Goal: Transaction & Acquisition: Purchase product/service

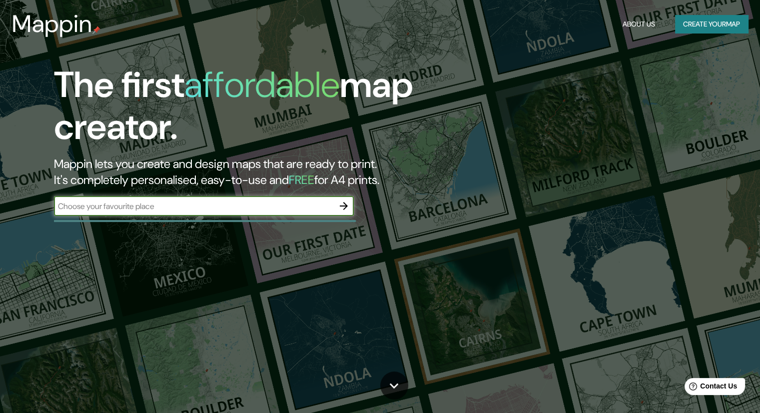
click at [148, 204] on input "text" at bounding box center [194, 205] width 280 height 11
type input "CHANCAY"
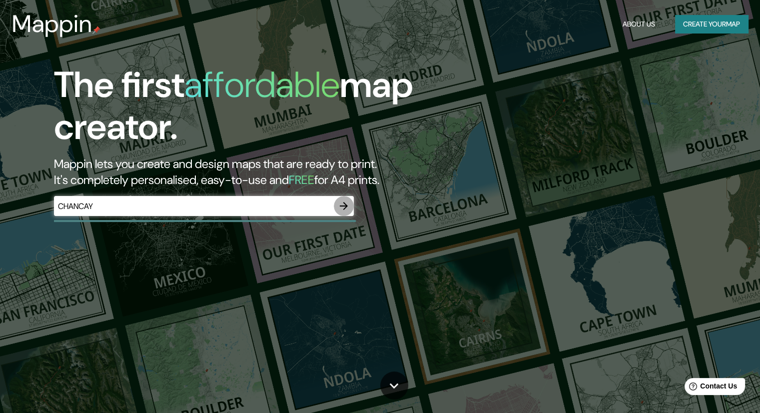
click at [342, 201] on icon "button" at bounding box center [344, 206] width 12 height 12
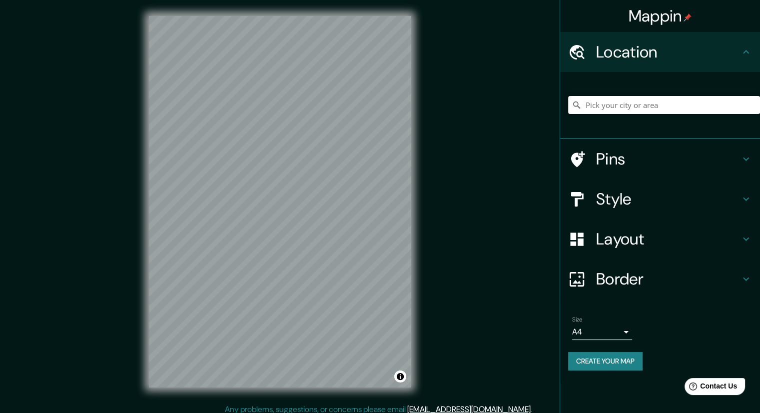
click at [598, 109] on input "Pick your city or area" at bounding box center [664, 105] width 192 height 18
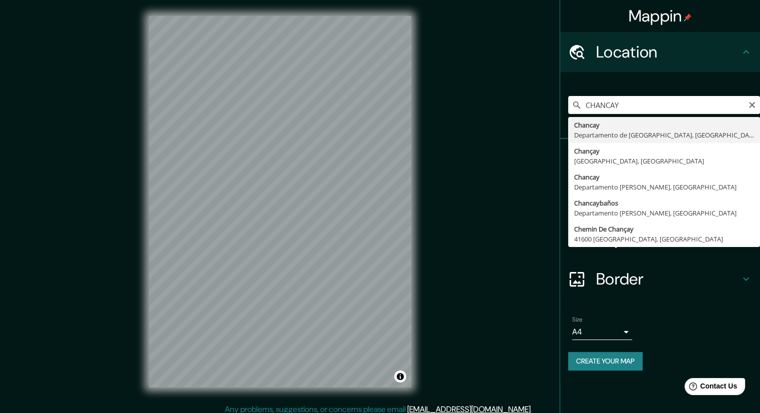
type input "[GEOGRAPHIC_DATA], [GEOGRAPHIC_DATA], [GEOGRAPHIC_DATA]"
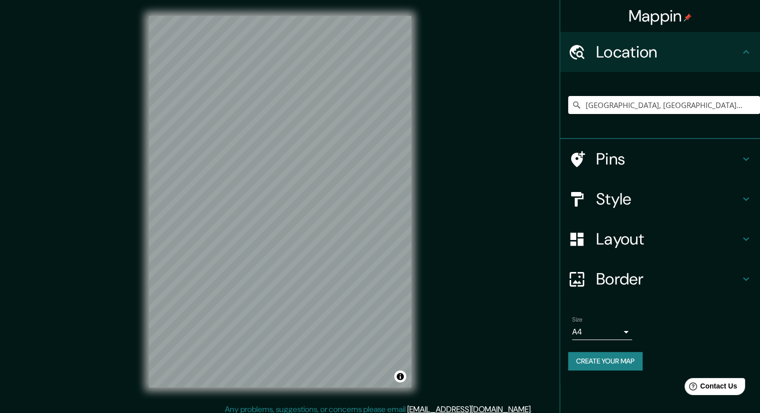
click at [630, 330] on body "Mappin Location [GEOGRAPHIC_DATA], [GEOGRAPHIC_DATA], [GEOGRAPHIC_DATA] Pins St…" at bounding box center [380, 206] width 760 height 413
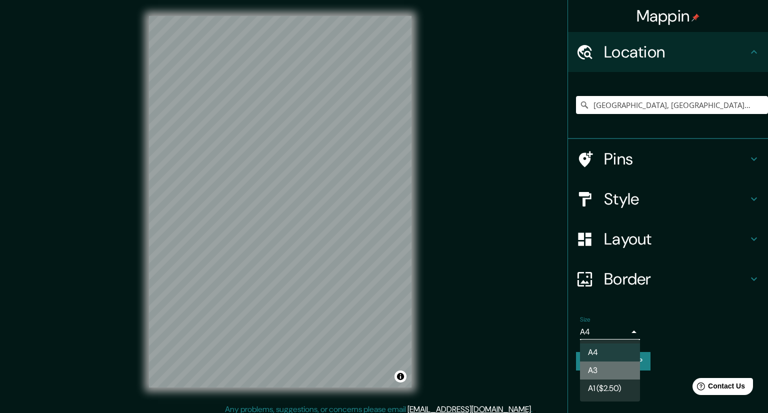
click at [604, 366] on li "A3" at bounding box center [610, 370] width 60 height 18
type input "a4"
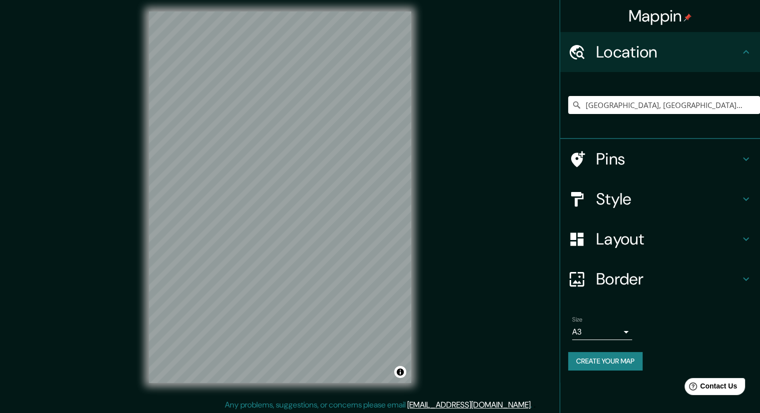
scroll to position [6, 0]
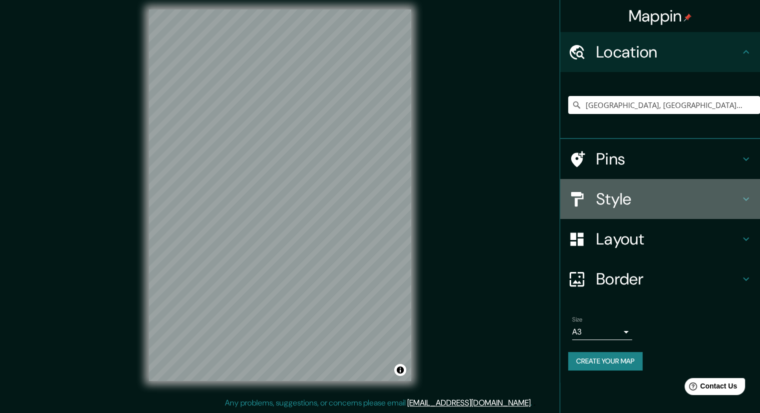
click at [729, 196] on h4 "Style" at bounding box center [668, 199] width 144 height 20
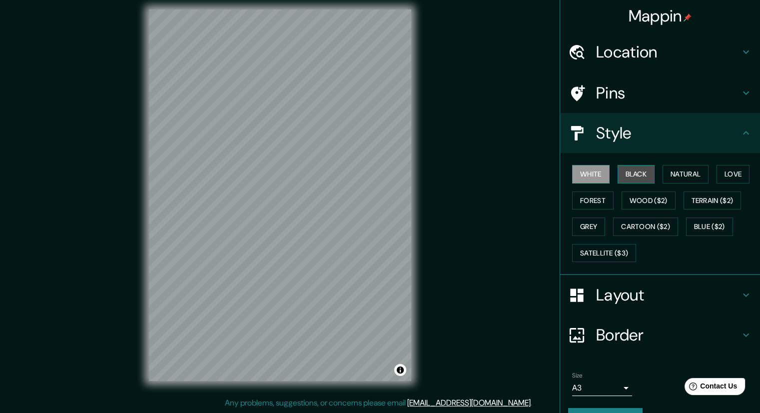
click at [623, 176] on button "Black" at bounding box center [636, 174] width 37 height 18
